Goal: Complete application form

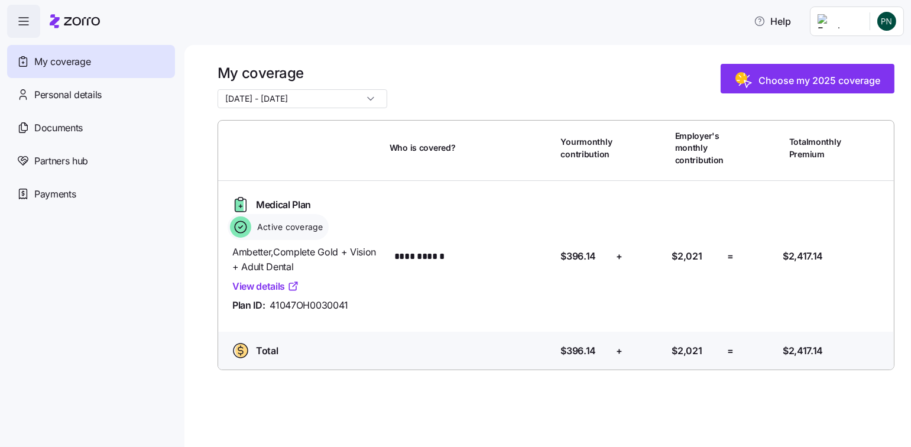
click at [808, 83] on span "Choose my 2025 coverage" at bounding box center [820, 80] width 122 height 14
click at [830, 77] on span "Choose my 2025 coverage" at bounding box center [820, 80] width 122 height 14
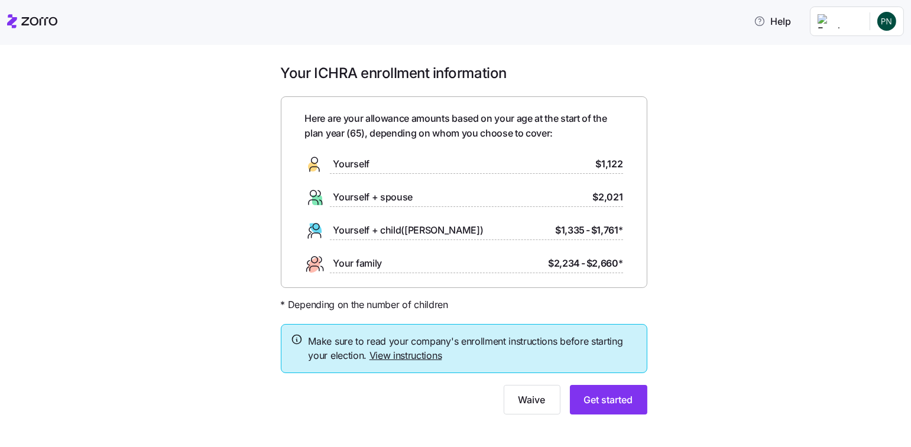
click at [610, 398] on span "Get started" at bounding box center [608, 400] width 49 height 14
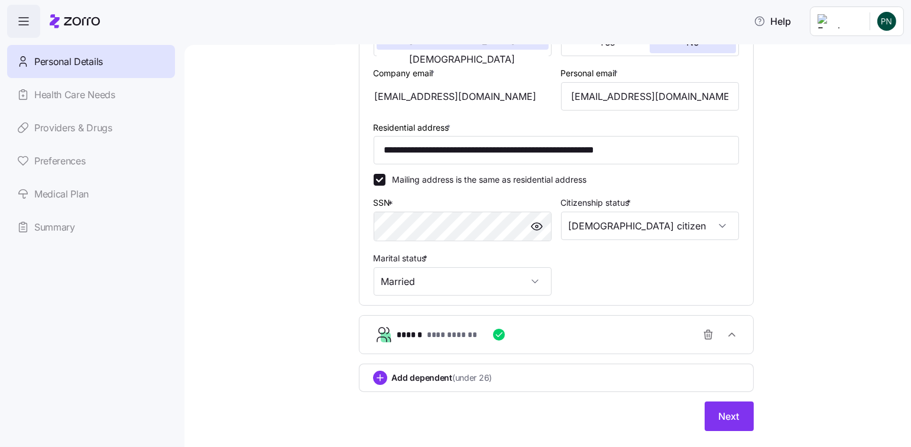
scroll to position [296, 0]
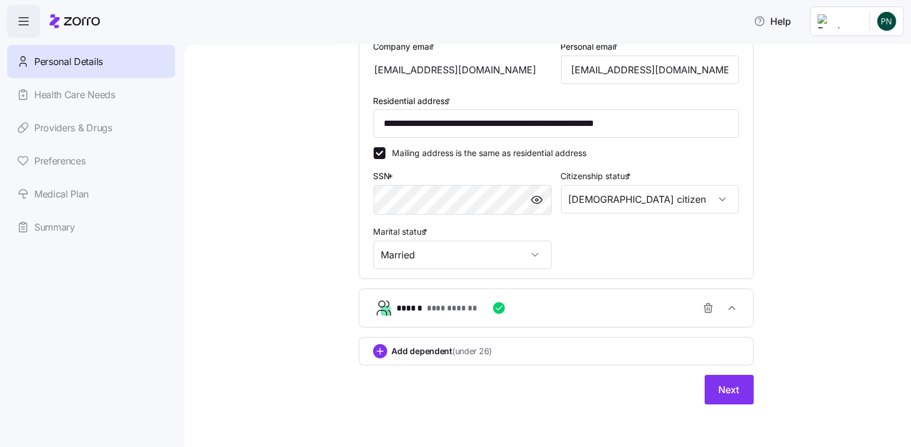
click at [729, 391] on span "Next" at bounding box center [729, 390] width 21 height 14
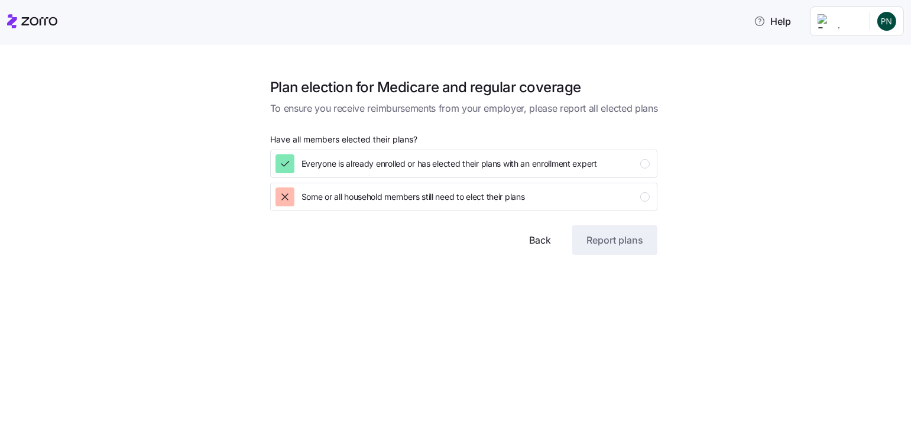
click at [633, 166] on div "Everyone is already enrolled or has elected their plans with an enrollment expe…" at bounding box center [463, 163] width 375 height 19
click at [543, 197] on div "Some or all household members still need to elect their plans" at bounding box center [463, 196] width 375 height 19
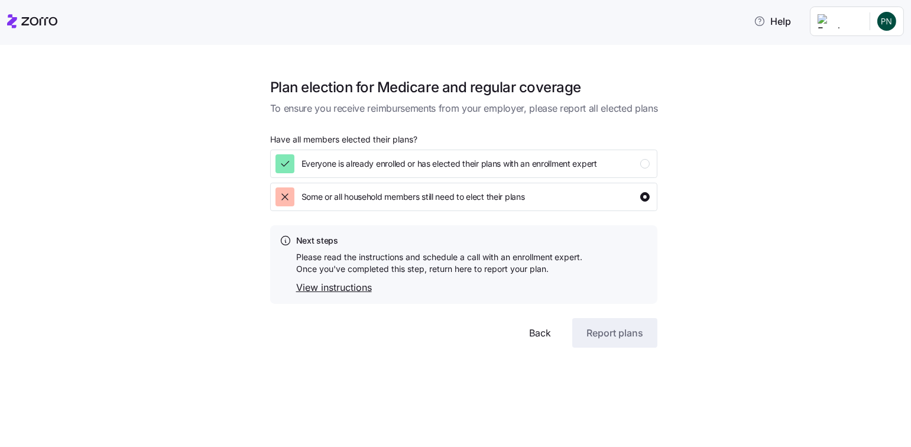
click at [353, 289] on link "View instructions" at bounding box center [439, 287] width 287 height 15
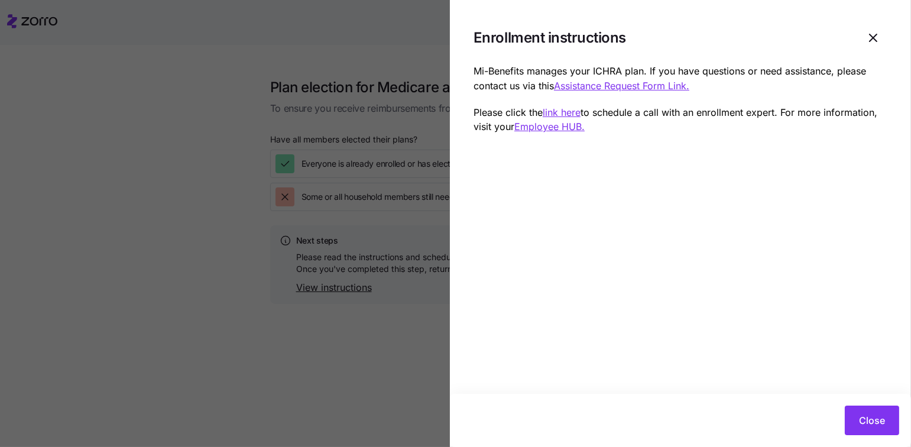
drag, startPoint x: 870, startPoint y: 45, endPoint x: 783, endPoint y: 47, distance: 87.0
click at [870, 45] on span "button" at bounding box center [873, 37] width 27 height 27
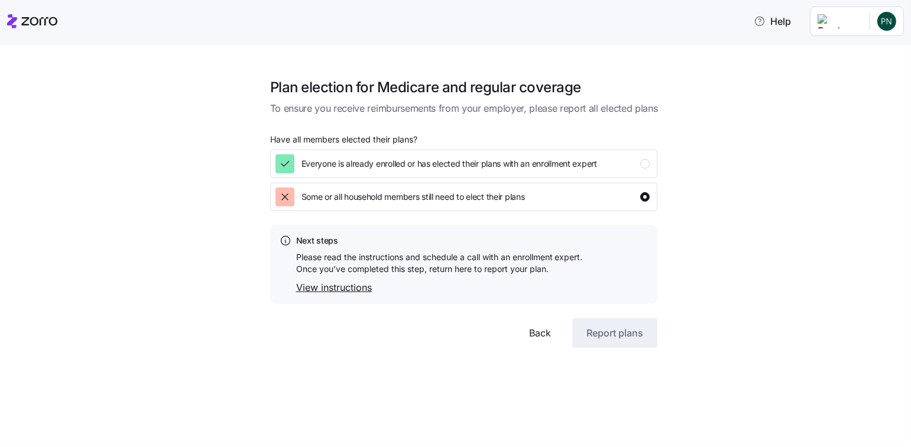
click at [559, 163] on span "Everyone is already enrolled or has elected their plans with an enrollment expe…" at bounding box center [450, 164] width 296 height 12
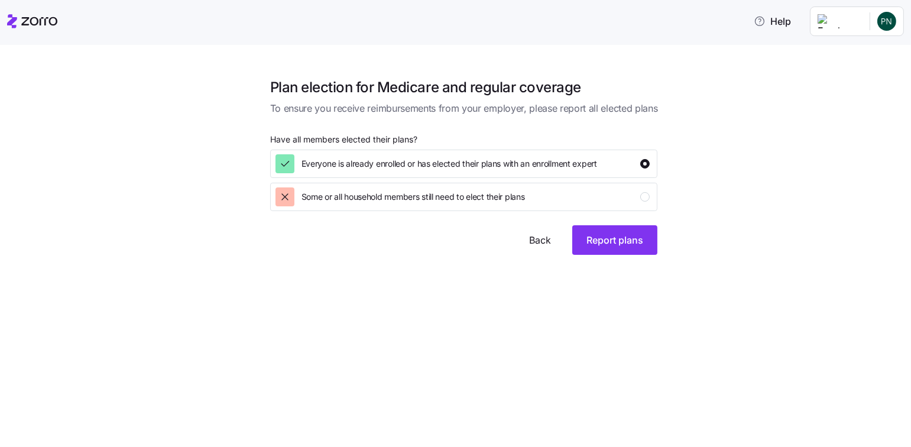
click at [632, 239] on span "Report plans" at bounding box center [615, 240] width 57 height 14
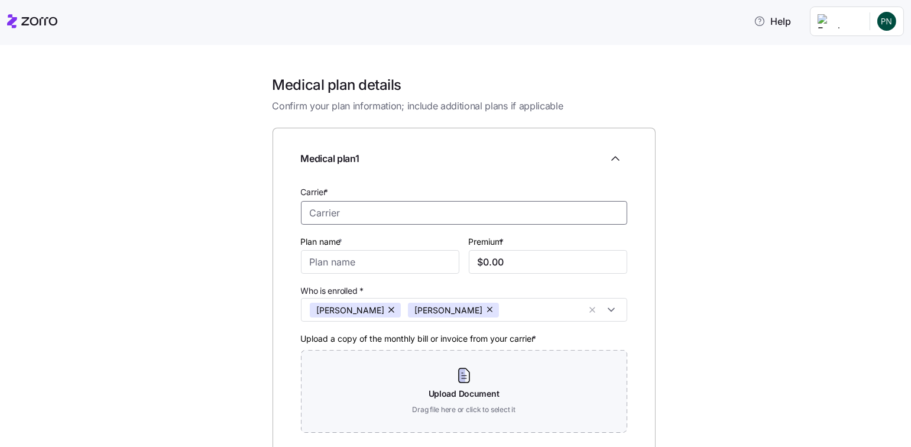
click at [613, 211] on input "Carrier *" at bounding box center [464, 213] width 326 height 24
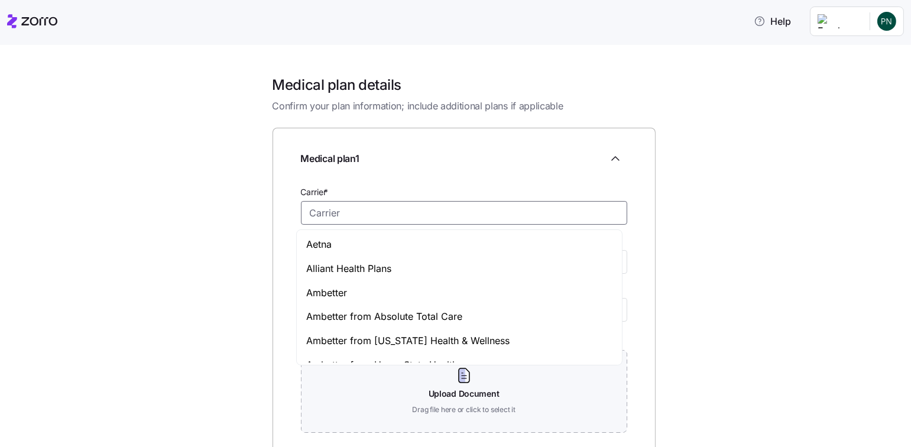
click at [344, 293] on span "Ambetter" at bounding box center [326, 293] width 41 height 15
type input "Ambetter"
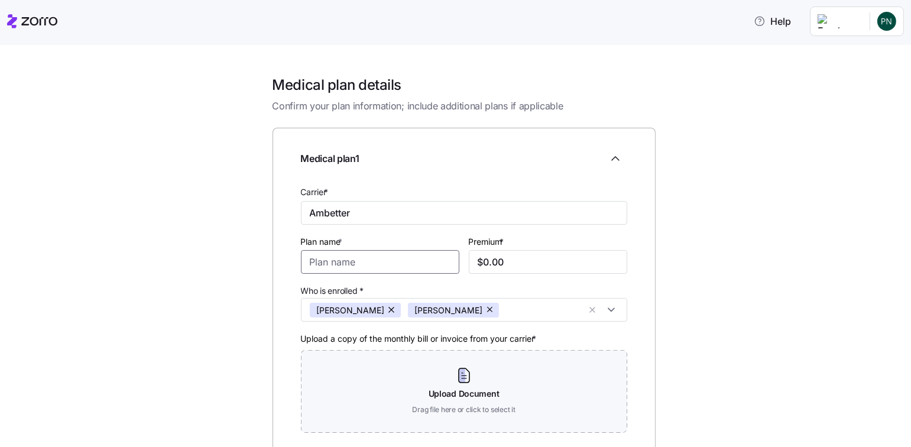
click at [377, 267] on input "Plan name *" at bounding box center [380, 262] width 158 height 24
click at [384, 309] on button "button" at bounding box center [392, 310] width 17 height 15
click at [380, 264] on input "Plan name *" at bounding box center [380, 262] width 158 height 24
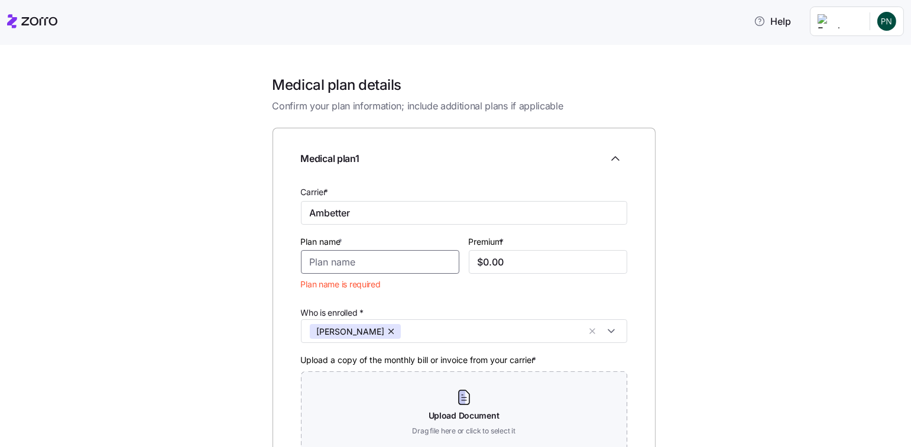
click at [373, 264] on input "Plan name *" at bounding box center [380, 262] width 158 height 24
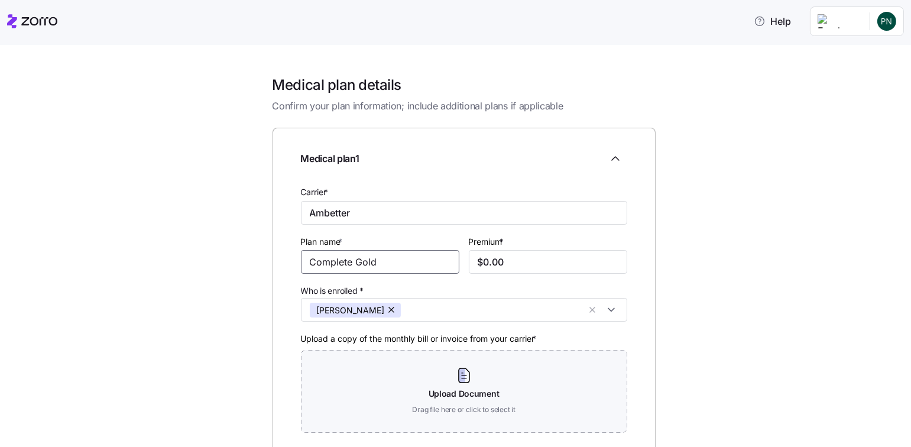
type input "Complete Gold"
click at [528, 264] on input "$0.00" at bounding box center [548, 262] width 158 height 24
drag, startPoint x: 518, startPoint y: 264, endPoint x: 451, endPoint y: 264, distance: 67.4
click at [451, 264] on div "Carrier * Ambetter Plan name * Complete Gold Premium * $0.00 Who is enrolled * …" at bounding box center [464, 313] width 336 height 267
type input "$2,341.66"
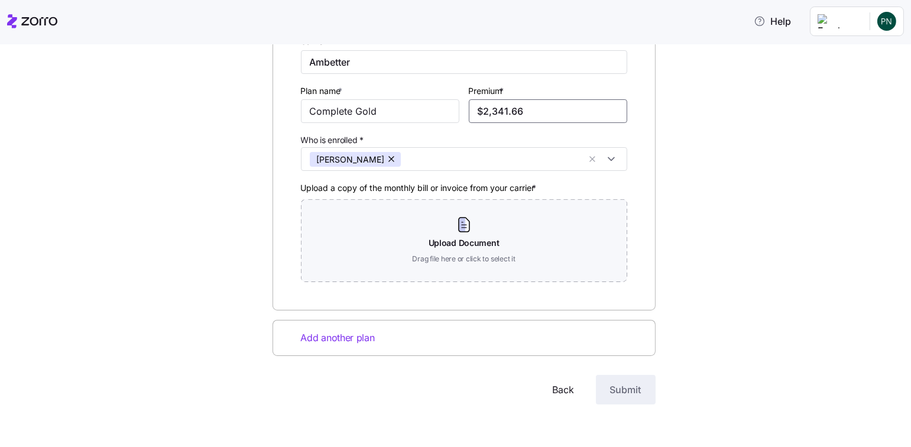
scroll to position [97, 0]
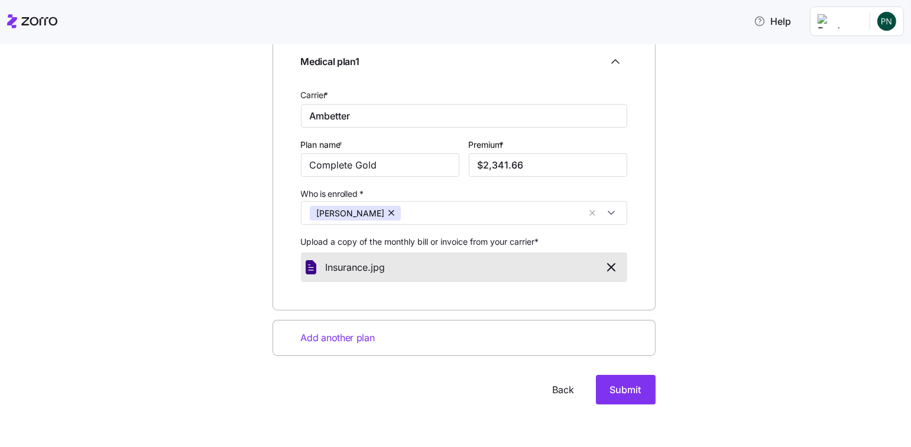
click at [318, 338] on span "Add another plan" at bounding box center [338, 338] width 74 height 15
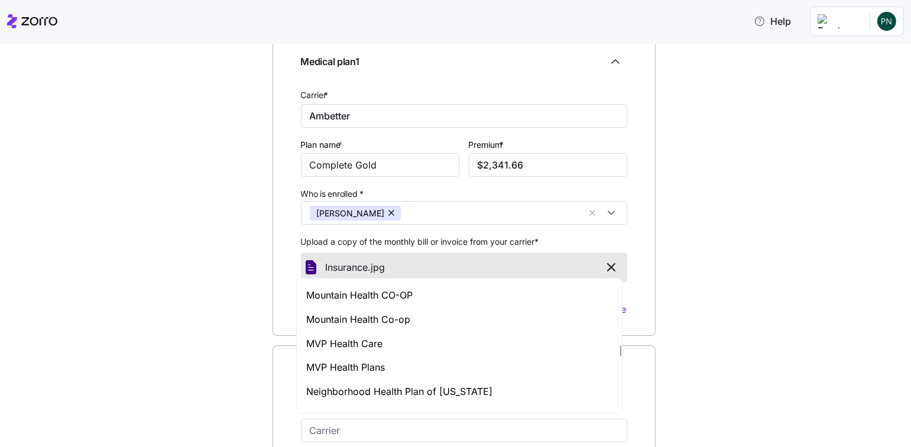
scroll to position [3252, 0]
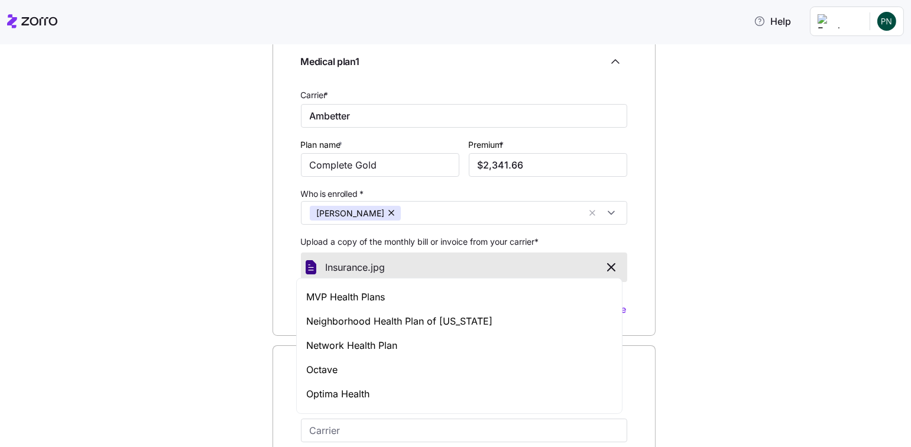
click at [224, 335] on div "Medical plan details Confirm your plan information; include additional plans if…" at bounding box center [464, 402] width 862 height 847
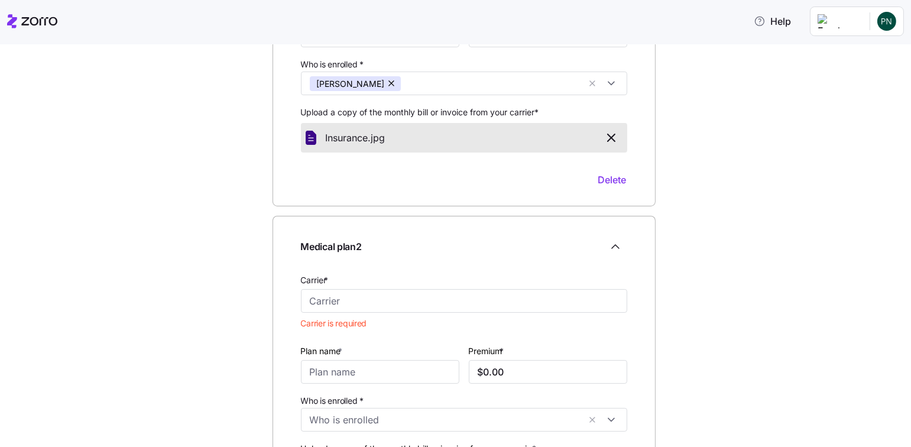
scroll to position [156, 0]
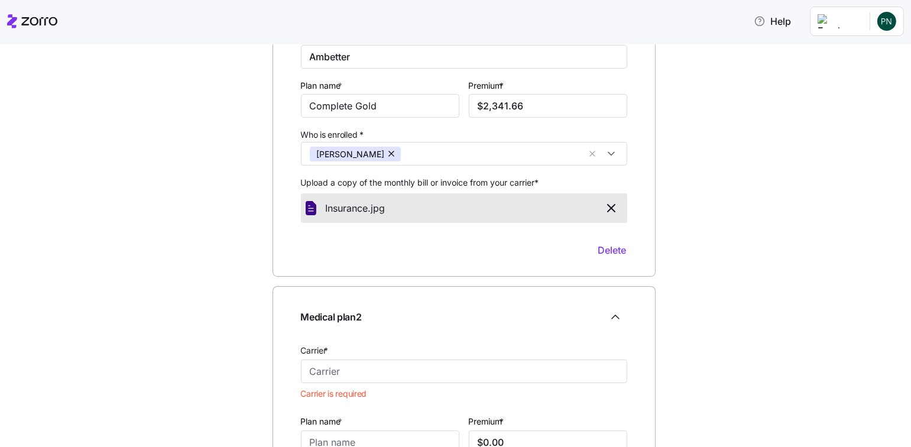
click at [609, 318] on icon "Collapse employee form" at bounding box center [615, 317] width 14 height 14
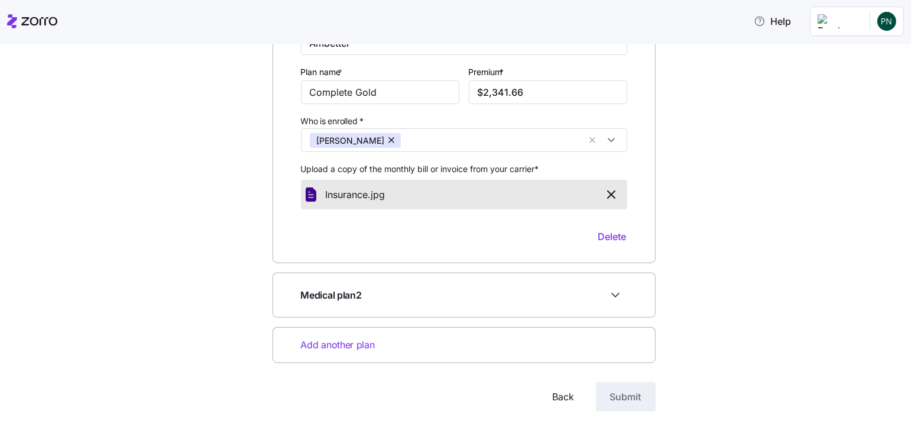
scroll to position [176, 0]
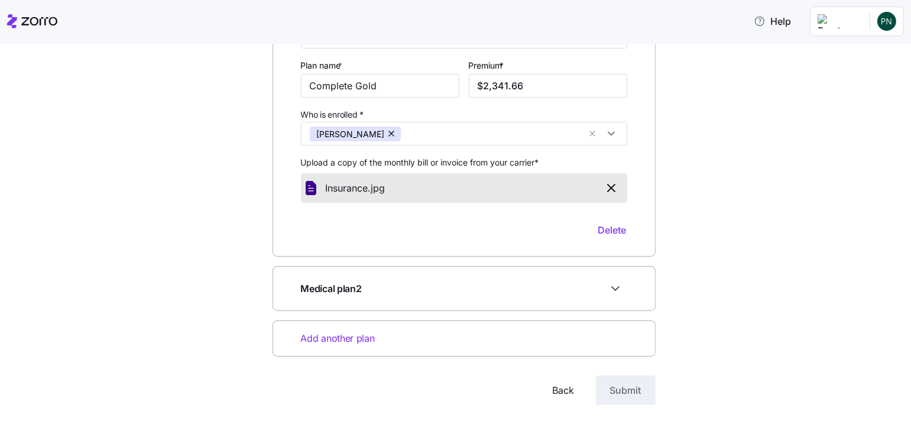
click at [611, 286] on icon "Expand employee form" at bounding box center [615, 288] width 14 height 14
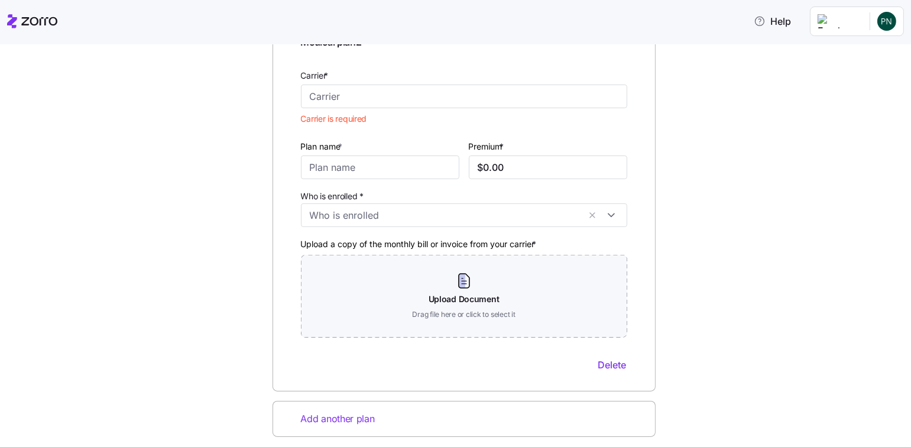
scroll to position [512, 0]
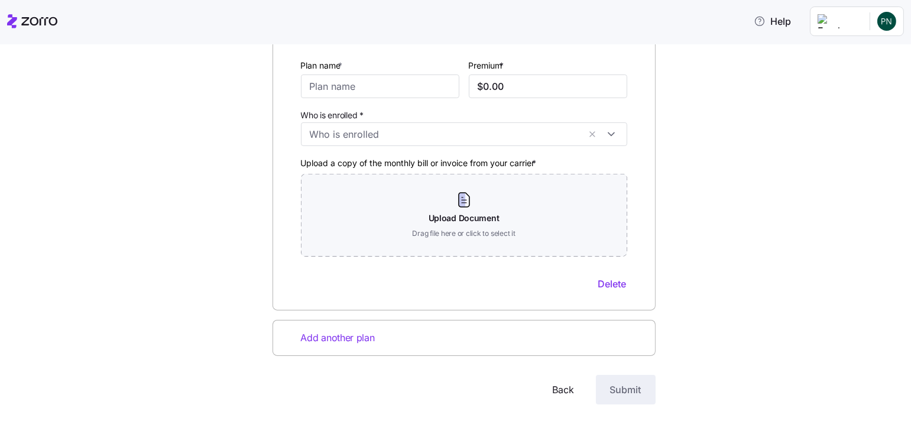
click at [559, 387] on span "Back" at bounding box center [564, 390] width 22 height 14
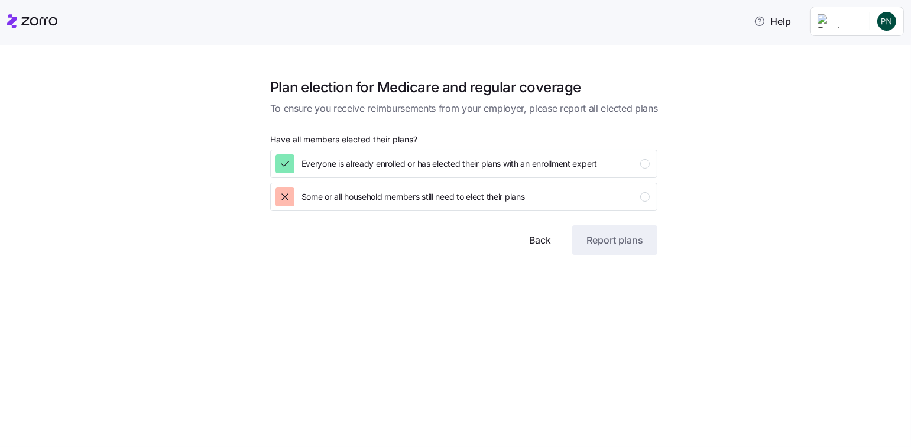
scroll to position [0, 0]
click at [578, 166] on span "Everyone is already enrolled or has elected their plans with an enrollment expe…" at bounding box center [450, 164] width 296 height 12
click at [627, 239] on span "Report plans" at bounding box center [615, 240] width 57 height 14
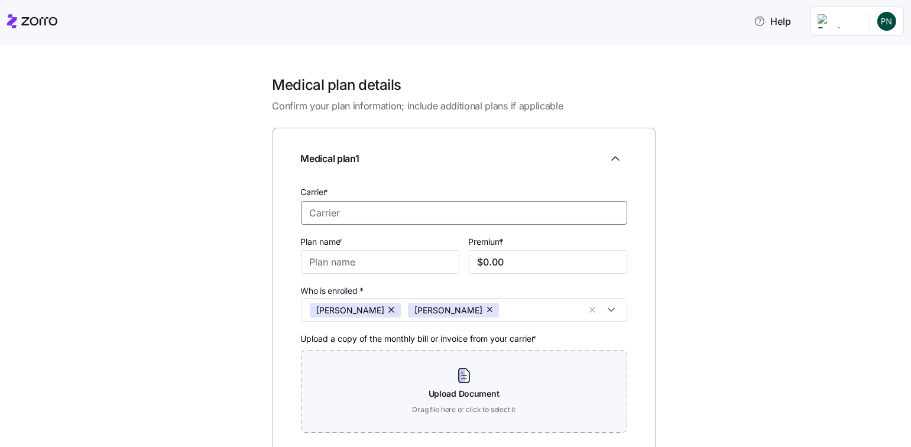
click at [358, 213] on input "Carrier *" at bounding box center [464, 213] width 326 height 24
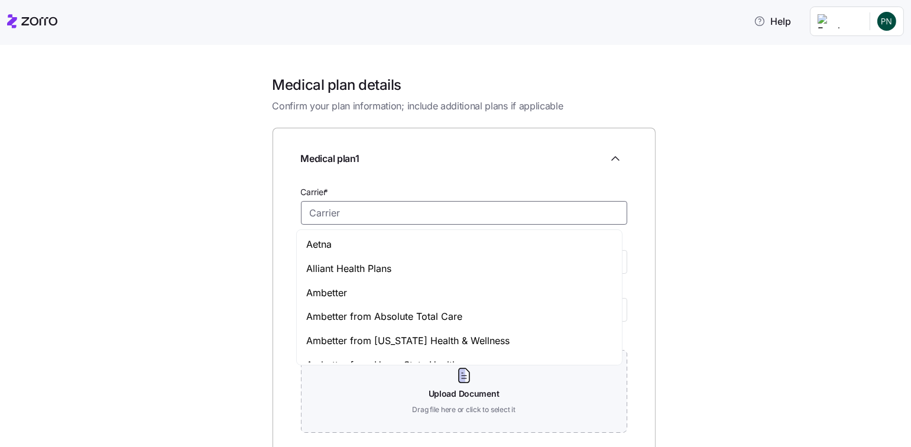
click at [352, 293] on div "Ambetter" at bounding box center [459, 293] width 320 height 24
type input "Ambetter"
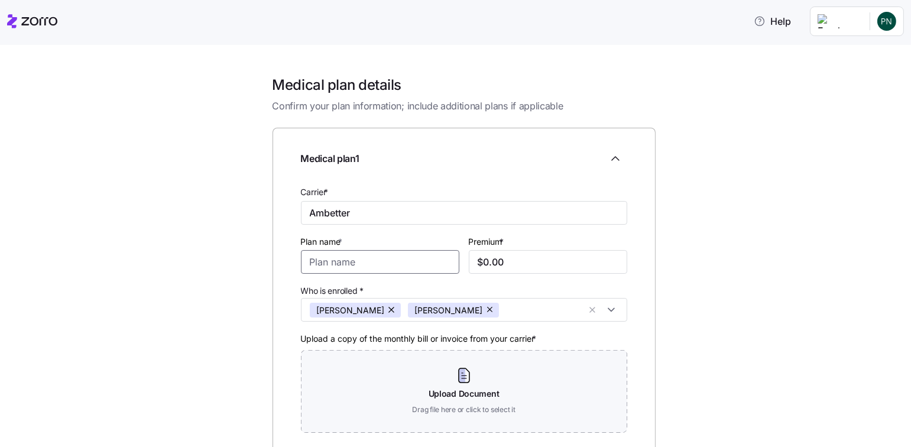
click at [358, 267] on input "Plan name *" at bounding box center [380, 262] width 158 height 24
type input "Complete Gold + Vision + Adult Dental"
drag, startPoint x: 509, startPoint y: 257, endPoint x: 472, endPoint y: 259, distance: 36.7
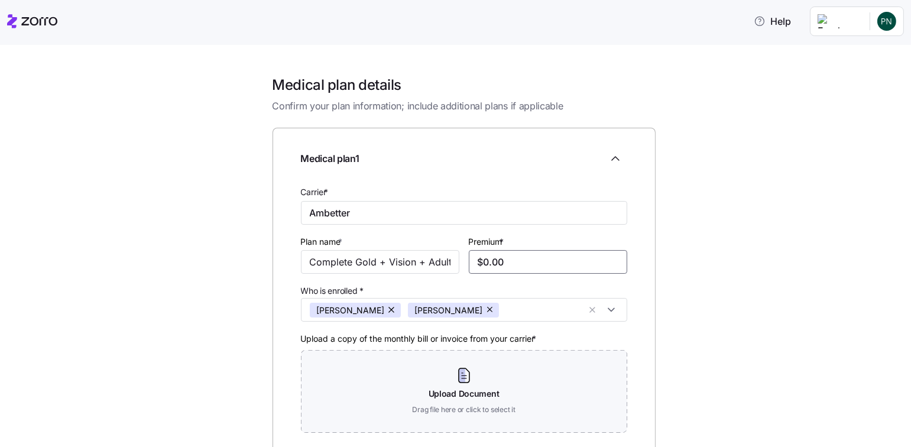
click at [472, 259] on input "$0.00" at bounding box center [548, 262] width 158 height 24
click at [524, 261] on input "$0.00" at bounding box center [548, 262] width 158 height 24
drag, startPoint x: 491, startPoint y: 261, endPoint x: 478, endPoint y: 258, distance: 13.5
click at [478, 258] on input "$0.00" at bounding box center [548, 262] width 158 height 24
click at [384, 310] on button "button" at bounding box center [392, 310] width 17 height 15
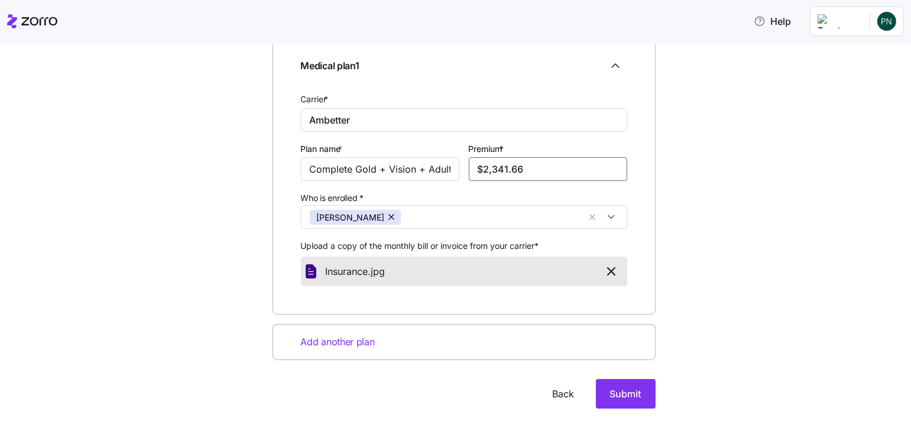
scroll to position [97, 0]
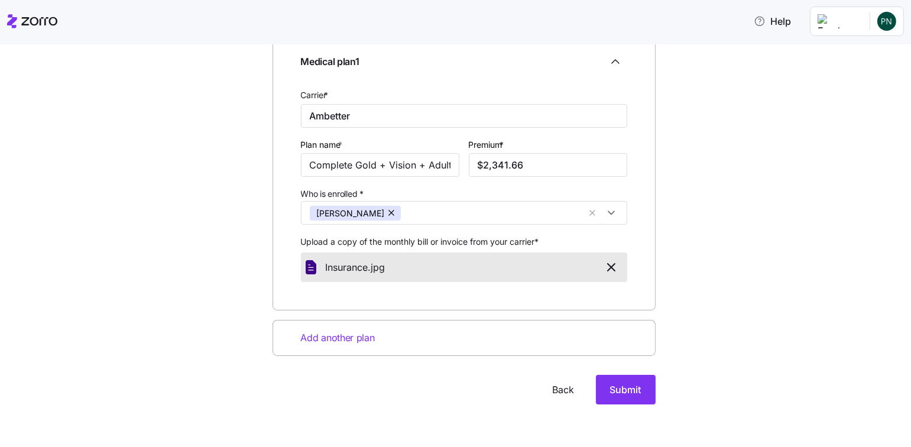
click at [621, 393] on span "Submit" at bounding box center [625, 390] width 31 height 14
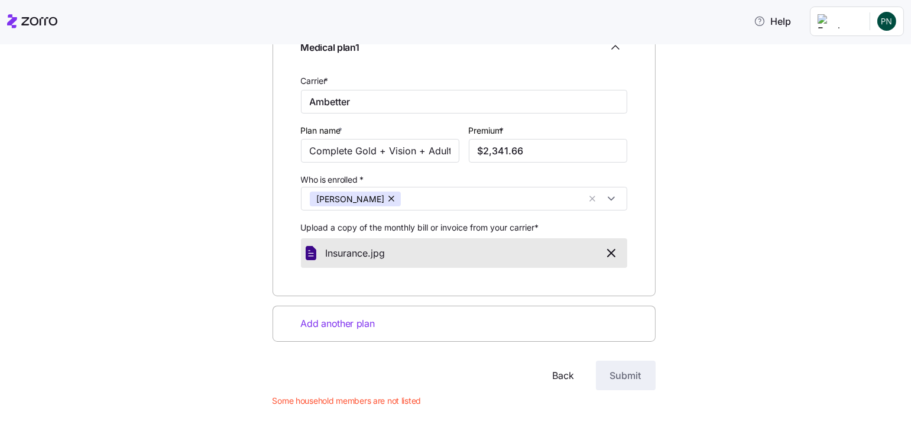
scroll to position [118, 0]
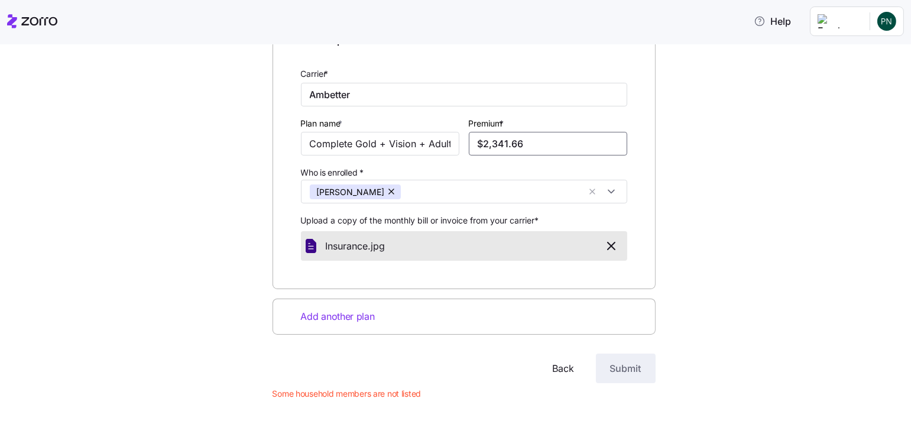
drag, startPoint x: 524, startPoint y: 145, endPoint x: 453, endPoint y: 139, distance: 71.8
click at [453, 139] on div "Carrier * Ambetter Plan name * Complete Gold + Vision + Adult Dental Premium * …" at bounding box center [464, 167] width 336 height 213
type input "$1,170.83"
click at [630, 374] on span "Submit" at bounding box center [625, 368] width 31 height 14
click at [349, 314] on span "Add another plan" at bounding box center [338, 316] width 74 height 15
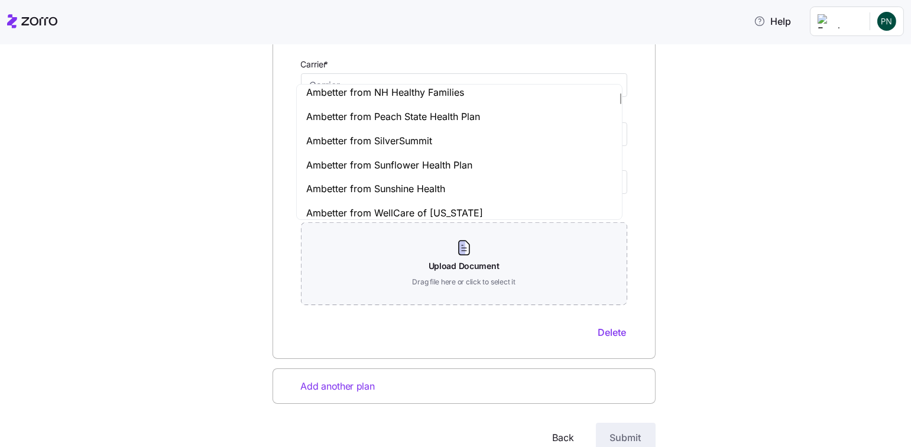
scroll to position [473, 0]
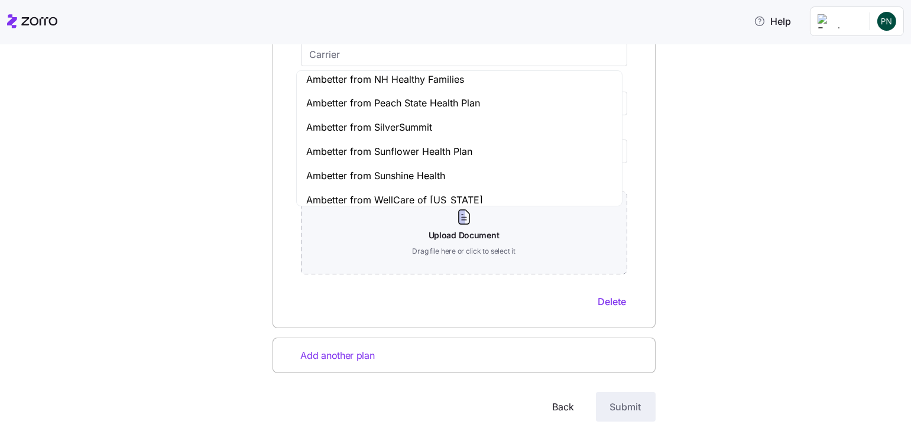
click at [606, 303] on span "Delete" at bounding box center [612, 301] width 28 height 14
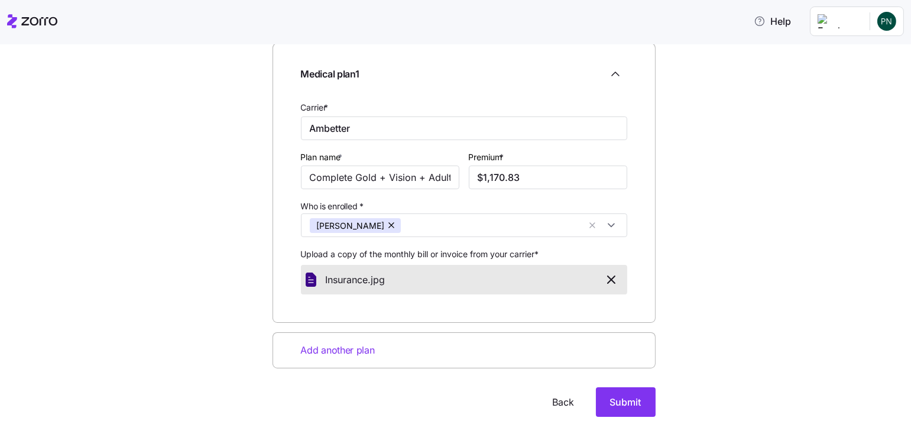
scroll to position [97, 0]
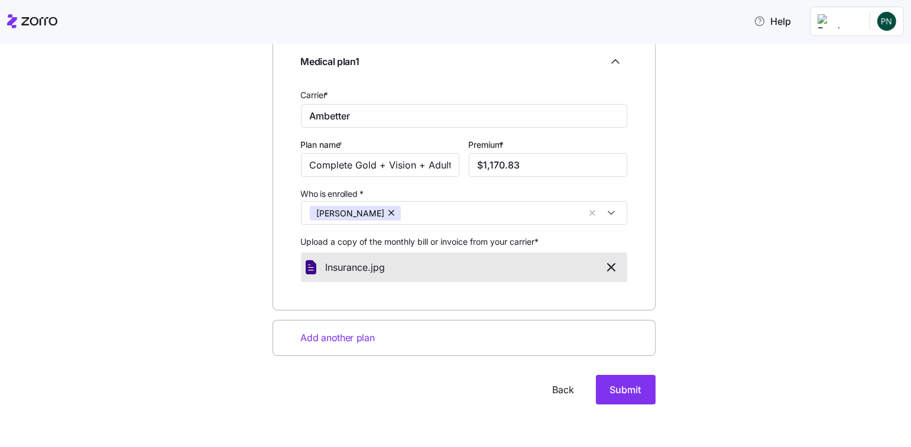
click at [634, 389] on span "Submit" at bounding box center [625, 390] width 31 height 14
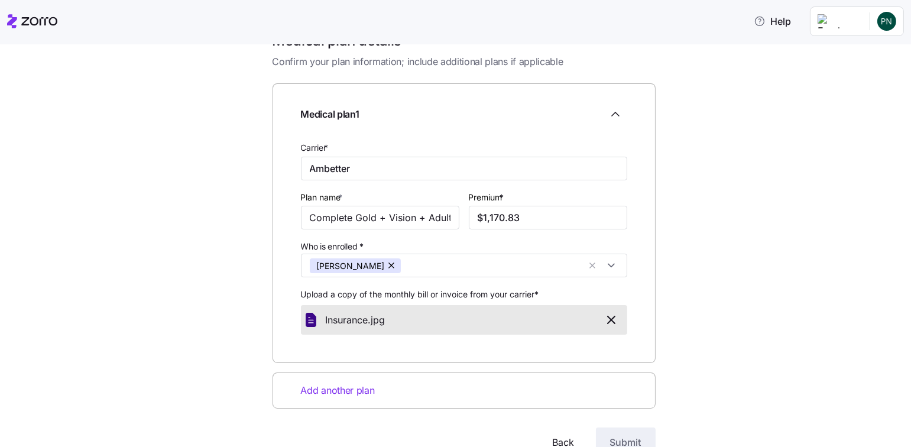
scroll to position [118, 0]
